Goal: Entertainment & Leisure: Consume media (video, audio)

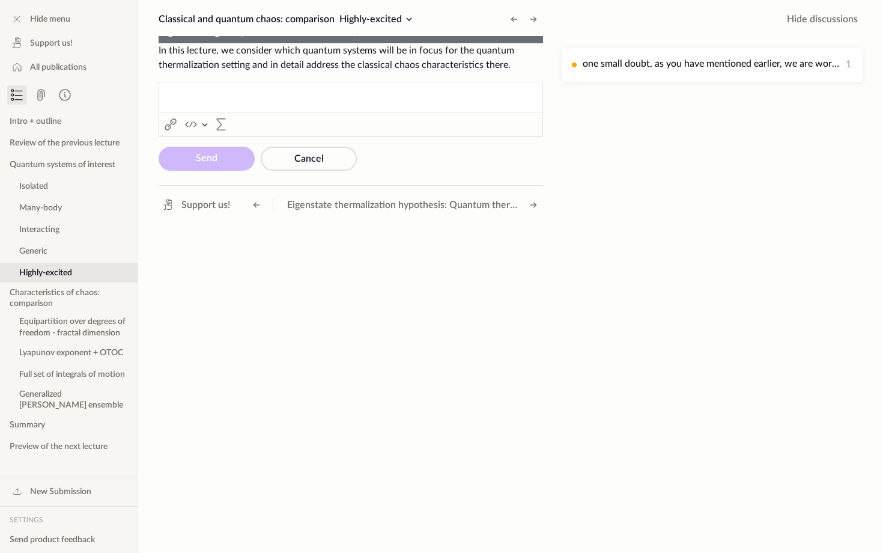
click at [191, 43] on video "To view this video please enable JavaScript, and consider upgrading to a web br…" at bounding box center [351, 43] width 384 height 0
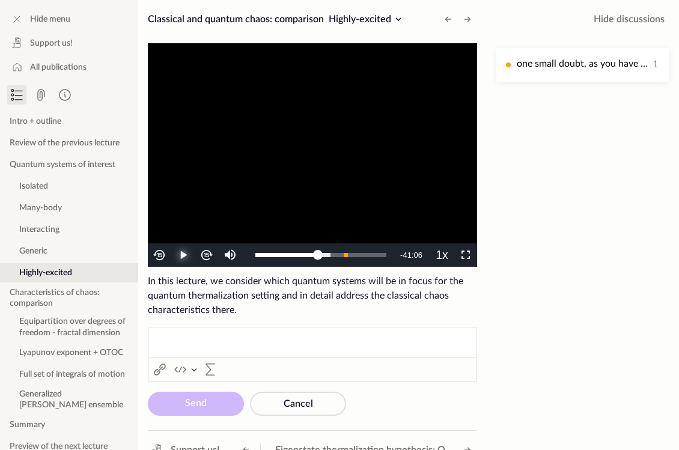
click at [183, 255] on span "Video Player" at bounding box center [183, 255] width 0 height 0
click at [465, 255] on span "Video Player" at bounding box center [465, 255] width 0 height 0
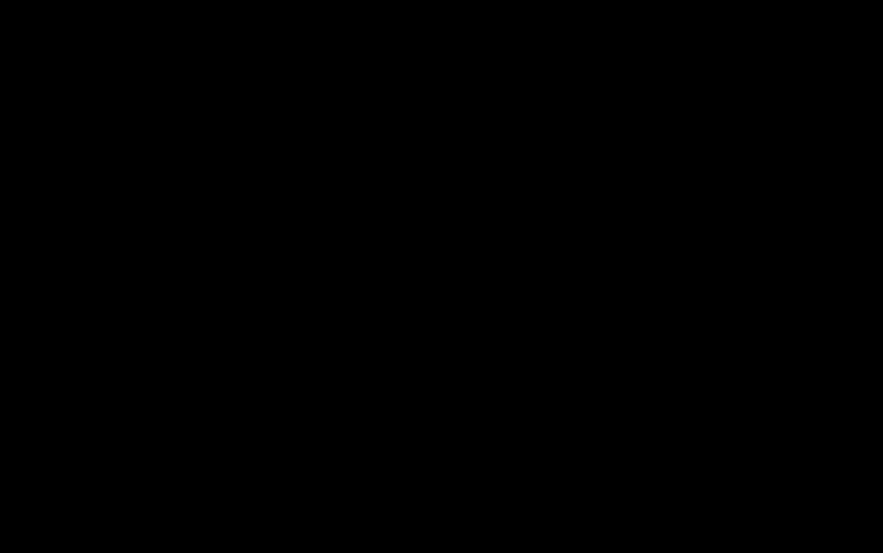
click at [859, 529] on button "Non-Fullscreen" at bounding box center [870, 540] width 23 height 23
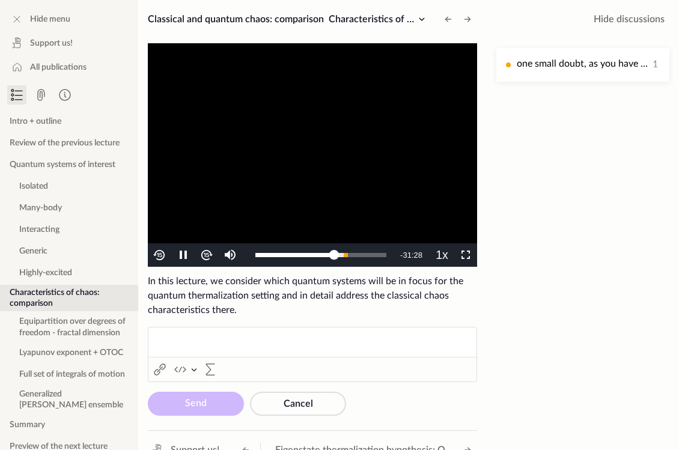
click at [392, 198] on video "To view this video please enable JavaScript, and consider upgrading to a web br…" at bounding box center [312, 154] width 329 height 223
click at [465, 255] on span "Video Player" at bounding box center [465, 255] width 0 height 0
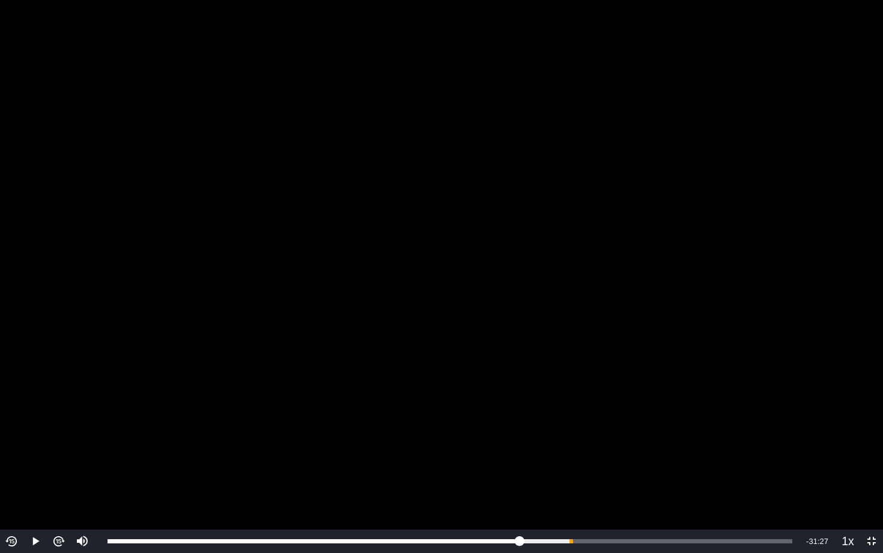
click at [367, 310] on video "To view this video please enable JavaScript, and consider upgrading to a web br…" at bounding box center [441, 276] width 883 height 553
click at [309, 242] on video "To view this video please enable JavaScript, and consider upgrading to a web br…" at bounding box center [441, 276] width 883 height 553
click at [256, 199] on video "To view this video please enable JavaScript, and consider upgrading to a web br…" at bounding box center [441, 276] width 883 height 553
click at [690, 541] on div "1:06:47" at bounding box center [690, 541] width 1 height 4
click at [702, 539] on div "Loaded : 94.76% 1:08:34 1:06:53" at bounding box center [450, 541] width 685 height 4
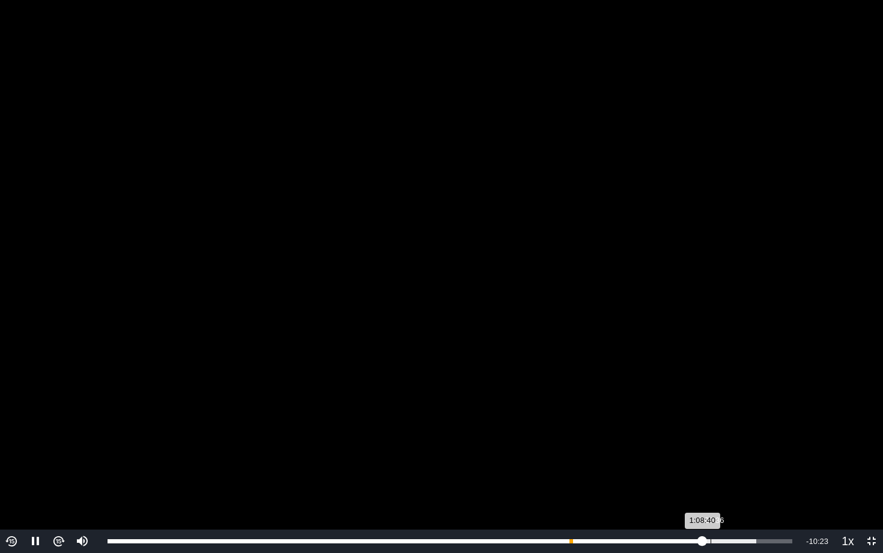
click at [710, 539] on div "Loaded : 94.76% 1:09:36 1:08:40" at bounding box center [450, 541] width 685 height 4
click at [646, 353] on video "To view this video please enable JavaScript, and consider upgrading to a web br…" at bounding box center [441, 276] width 883 height 553
click at [479, 374] on video "To view this video please enable JavaScript, and consider upgrading to a web br…" at bounding box center [441, 276] width 883 height 553
click at [145, 374] on video "To view this video please enable JavaScript, and consider upgrading to a web br…" at bounding box center [441, 276] width 883 height 553
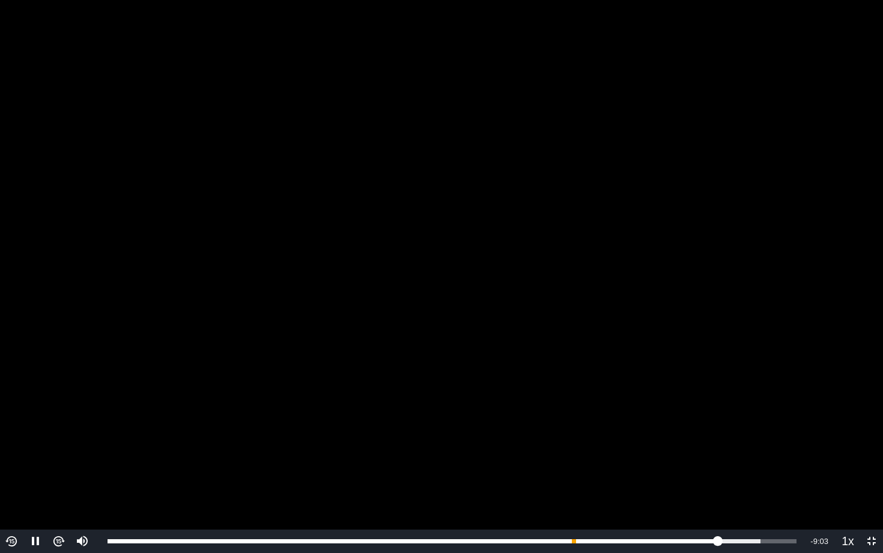
click at [167, 329] on video "To view this video please enable JavaScript, and consider upgrading to a web br…" at bounding box center [441, 276] width 883 height 553
click at [224, 296] on video "To view this video please enable JavaScript, and consider upgrading to a web br…" at bounding box center [441, 276] width 883 height 553
click at [225, 311] on video "To view this video please enable JavaScript, and consider upgrading to a web br…" at bounding box center [441, 276] width 883 height 553
click at [265, 277] on video "To view this video please enable JavaScript, and consider upgrading to a web br…" at bounding box center [441, 276] width 883 height 553
click at [406, 370] on video "To view this video please enable JavaScript, and consider upgrading to a web br…" at bounding box center [441, 276] width 883 height 553
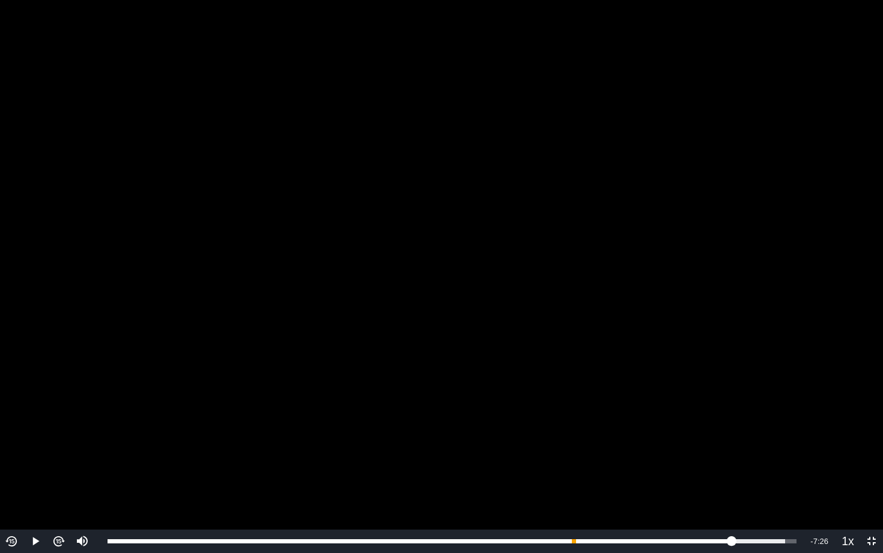
click at [210, 330] on video "To view this video please enable JavaScript, and consider upgrading to a web br…" at bounding box center [441, 276] width 883 height 553
click at [400, 333] on video "To view this video please enable JavaScript, and consider upgrading to a web br…" at bounding box center [441, 276] width 883 height 553
click at [378, 228] on video "To view this video please enable JavaScript, and consider upgrading to a web br…" at bounding box center [441, 276] width 883 height 553
click at [347, 239] on video "To view this video please enable JavaScript, and consider upgrading to a web br…" at bounding box center [441, 276] width 883 height 553
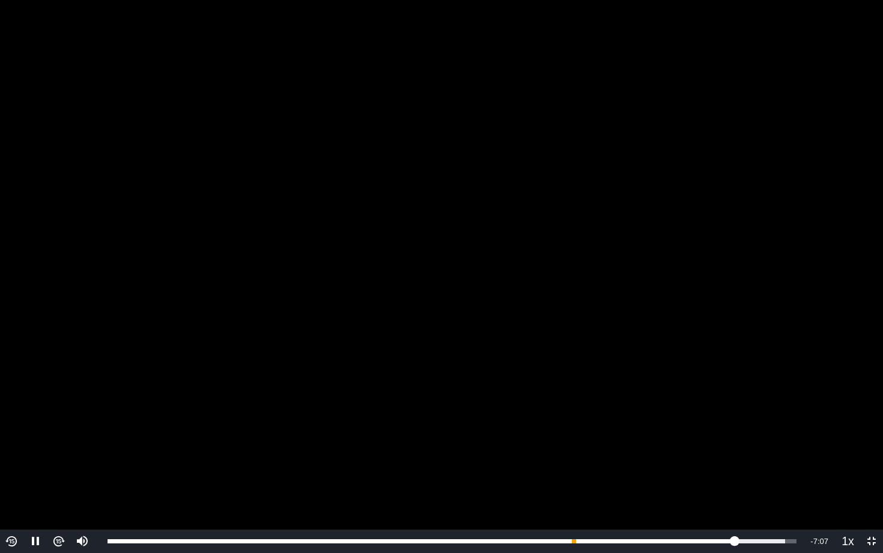
click at [317, 190] on video "To view this video please enable JavaScript, and consider upgrading to a web br…" at bounding box center [441, 276] width 883 height 553
click at [259, 303] on video "To view this video please enable JavaScript, and consider upgrading to a web br…" at bounding box center [441, 276] width 883 height 553
click at [383, 270] on video "To view this video please enable JavaScript, and consider upgrading to a web br…" at bounding box center [441, 276] width 883 height 553
click at [323, 217] on video "To view this video please enable JavaScript, and consider upgrading to a web br…" at bounding box center [441, 276] width 883 height 553
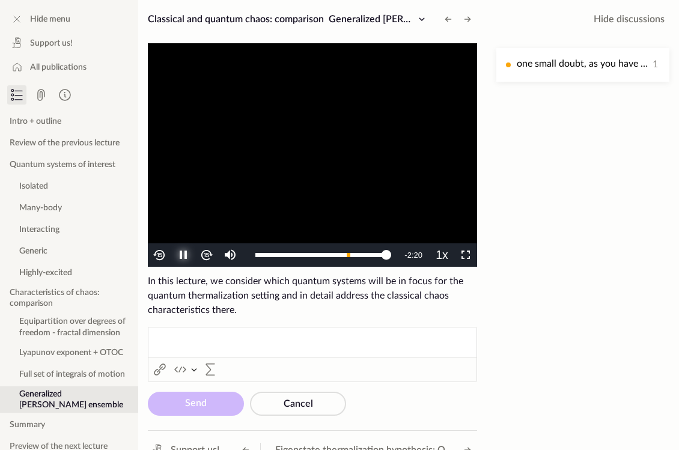
click at [183, 255] on span "Video Player" at bounding box center [183, 255] width 0 height 0
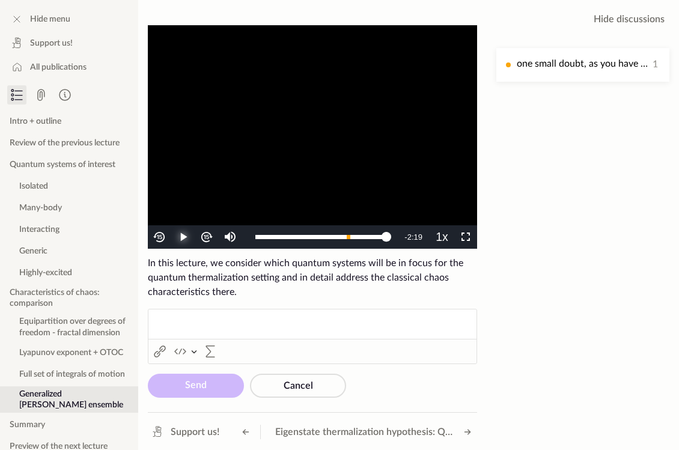
scroll to position [19, 0]
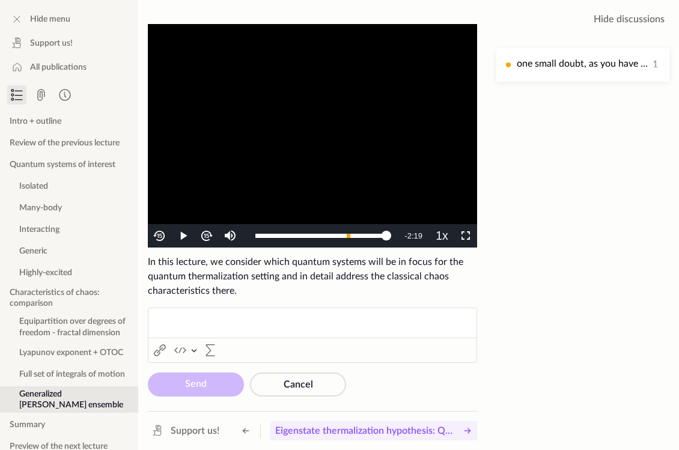
click at [467, 431] on icon at bounding box center [467, 431] width 5 height 0
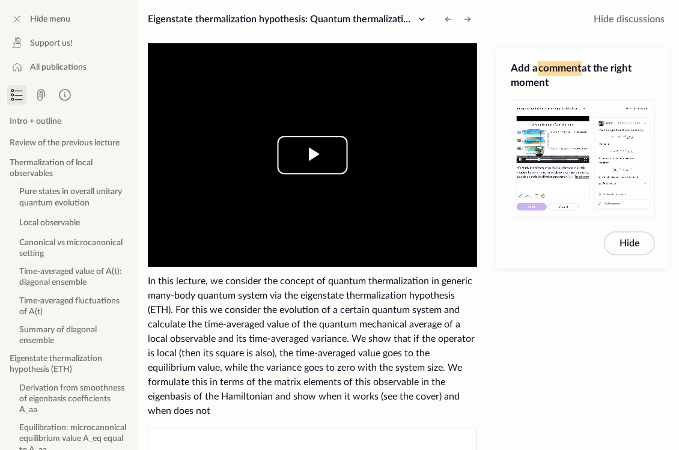
click at [312, 155] on span "Video Player" at bounding box center [312, 155] width 0 height 0
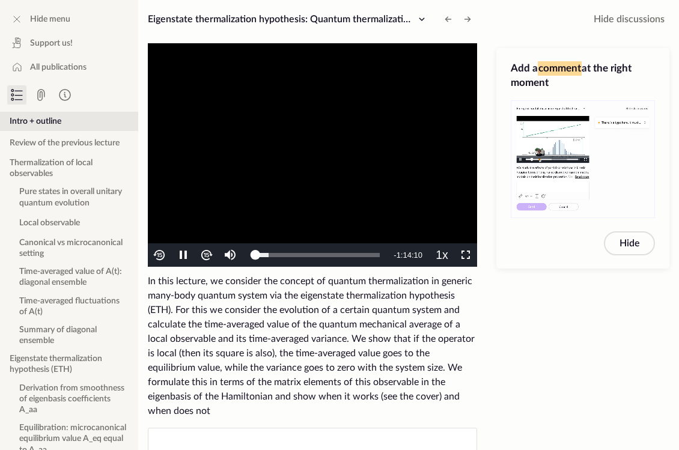
click at [332, 132] on video "To view this video please enable JavaScript, and consider upgrading to a web br…" at bounding box center [312, 154] width 329 height 223
